Goal: Navigation & Orientation: Find specific page/section

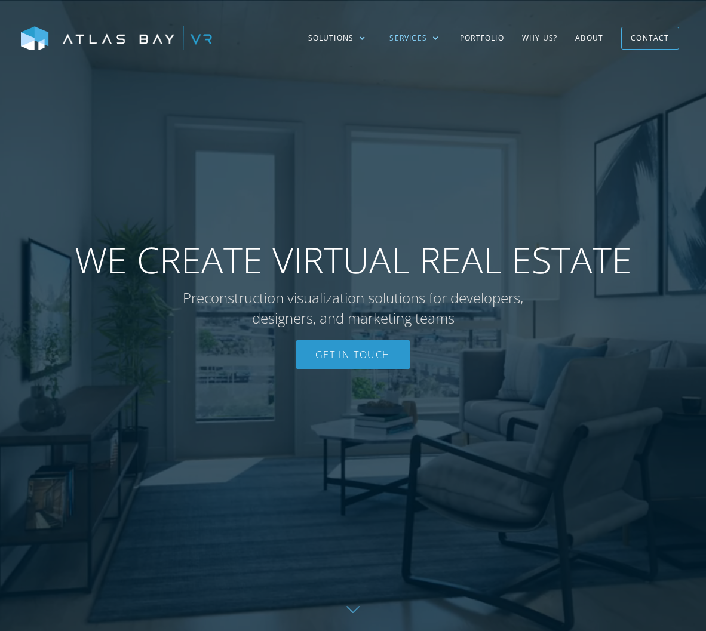
click at [398, 38] on div "Services" at bounding box center [408, 38] width 38 height 11
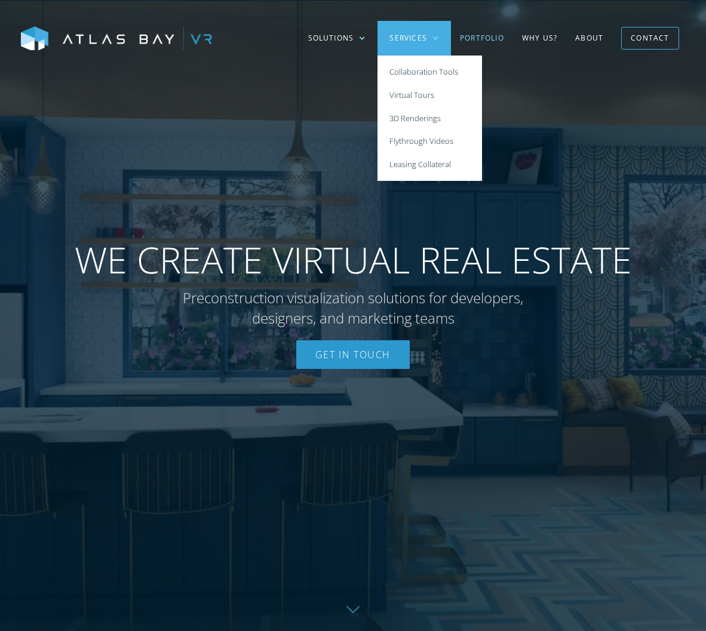
click at [472, 39] on link "Portfolio" at bounding box center [482, 38] width 62 height 35
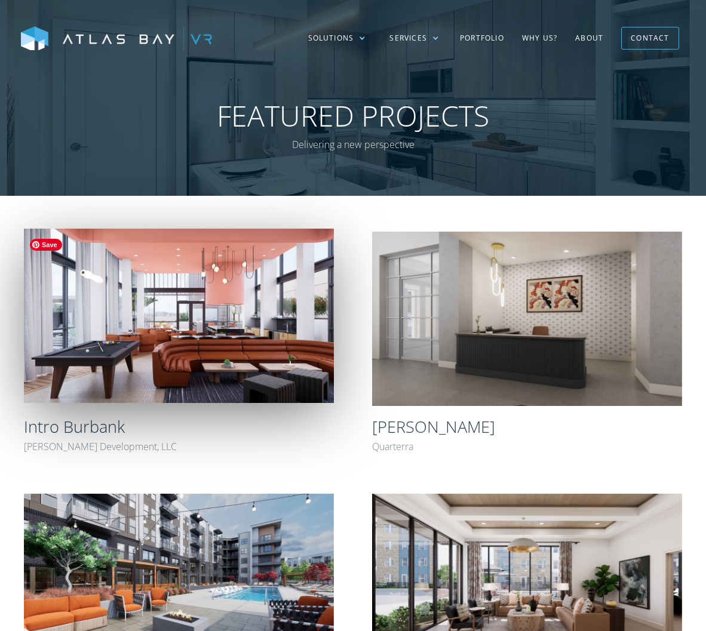
click at [180, 273] on img at bounding box center [179, 316] width 310 height 174
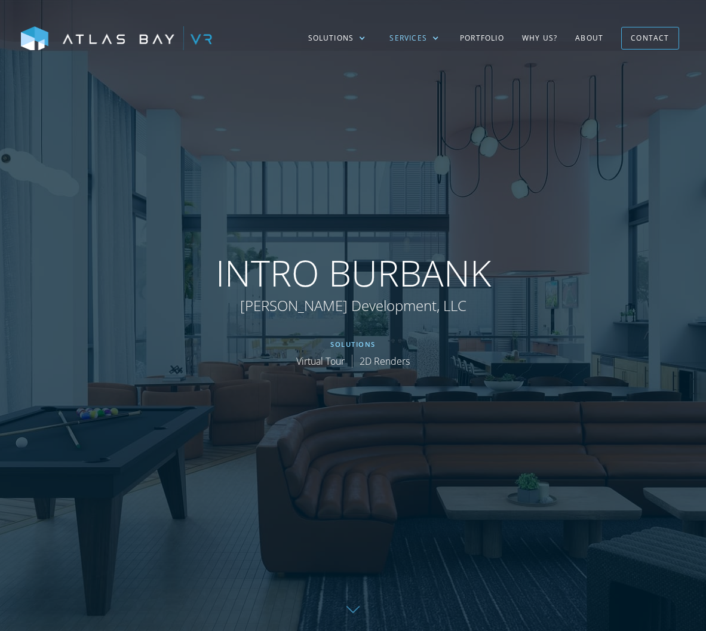
click at [423, 39] on div "Services" at bounding box center [408, 38] width 38 height 11
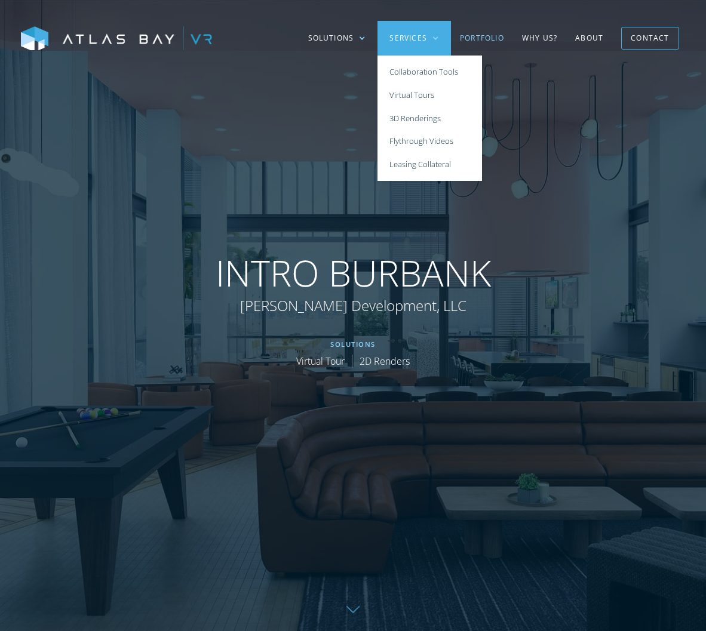
click at [486, 33] on link "Portfolio" at bounding box center [482, 38] width 62 height 35
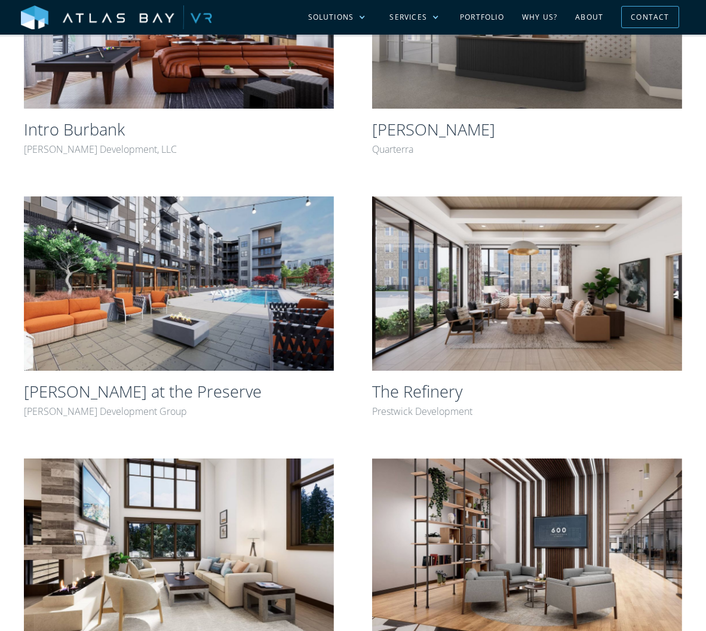
scroll to position [358, 0]
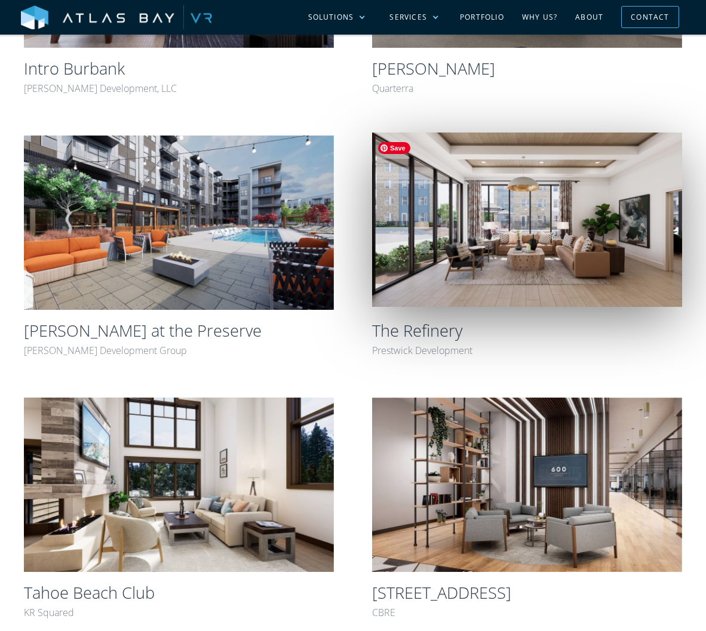
click at [478, 211] on img at bounding box center [527, 220] width 310 height 174
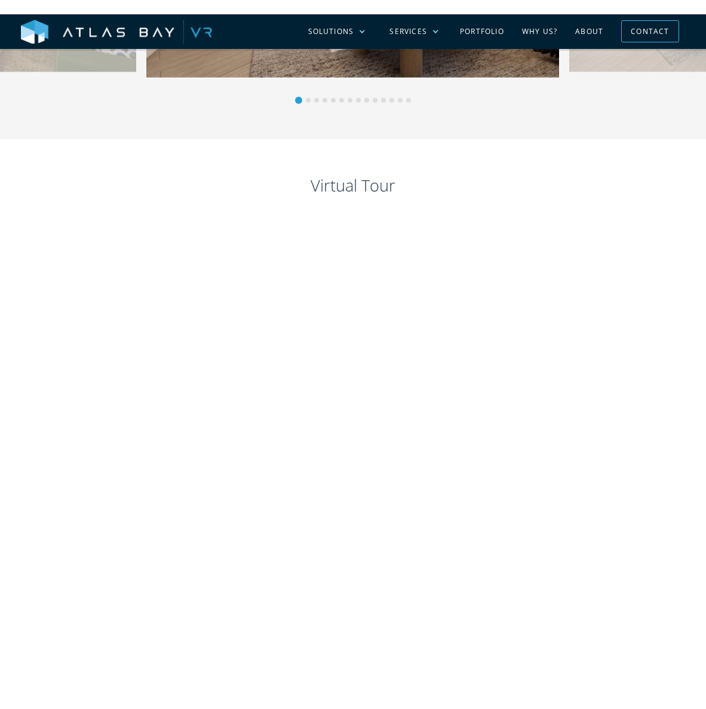
scroll to position [913, 0]
